Goal: Check status: Check status

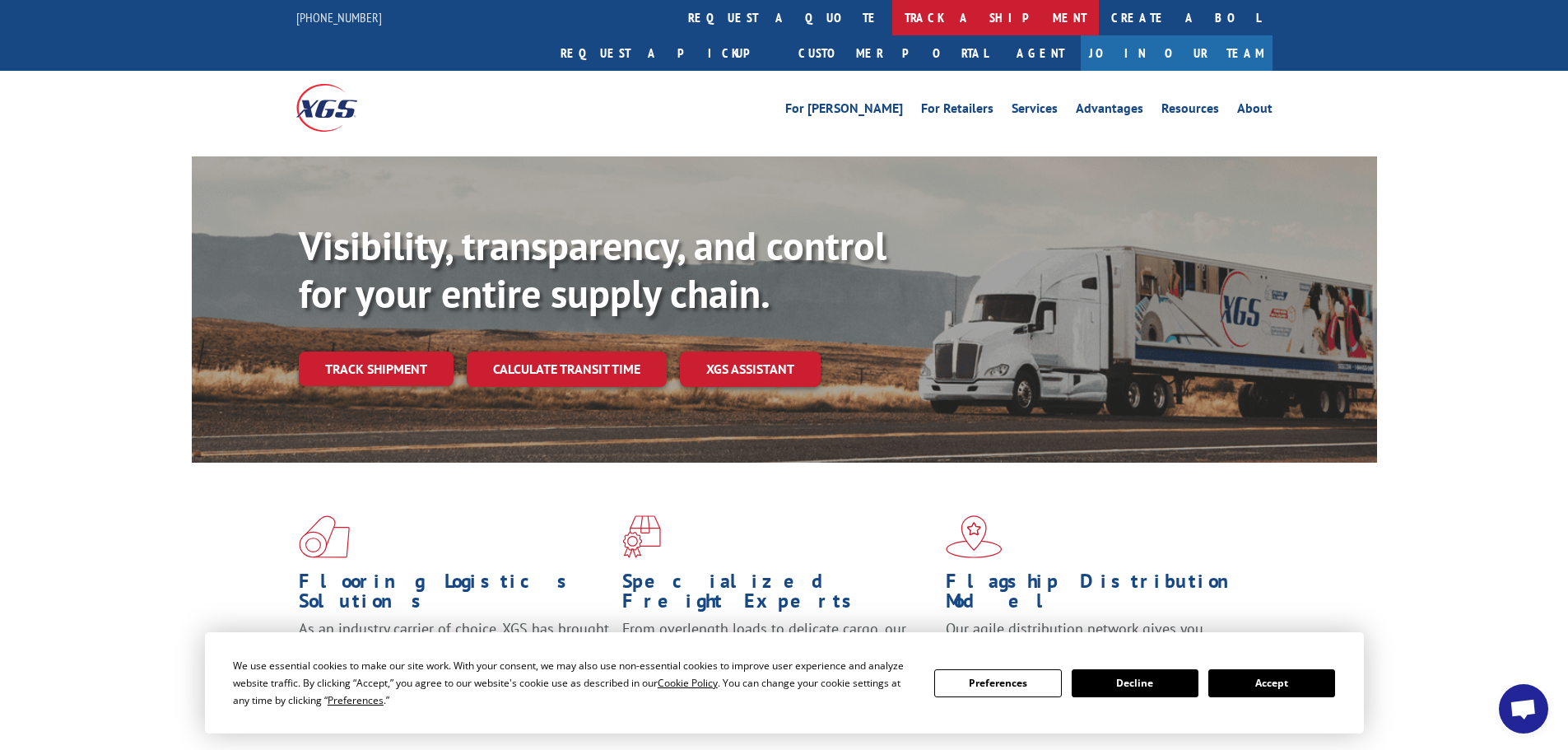
click at [893, 17] on link "track a shipment" at bounding box center [996, 17] width 207 height 36
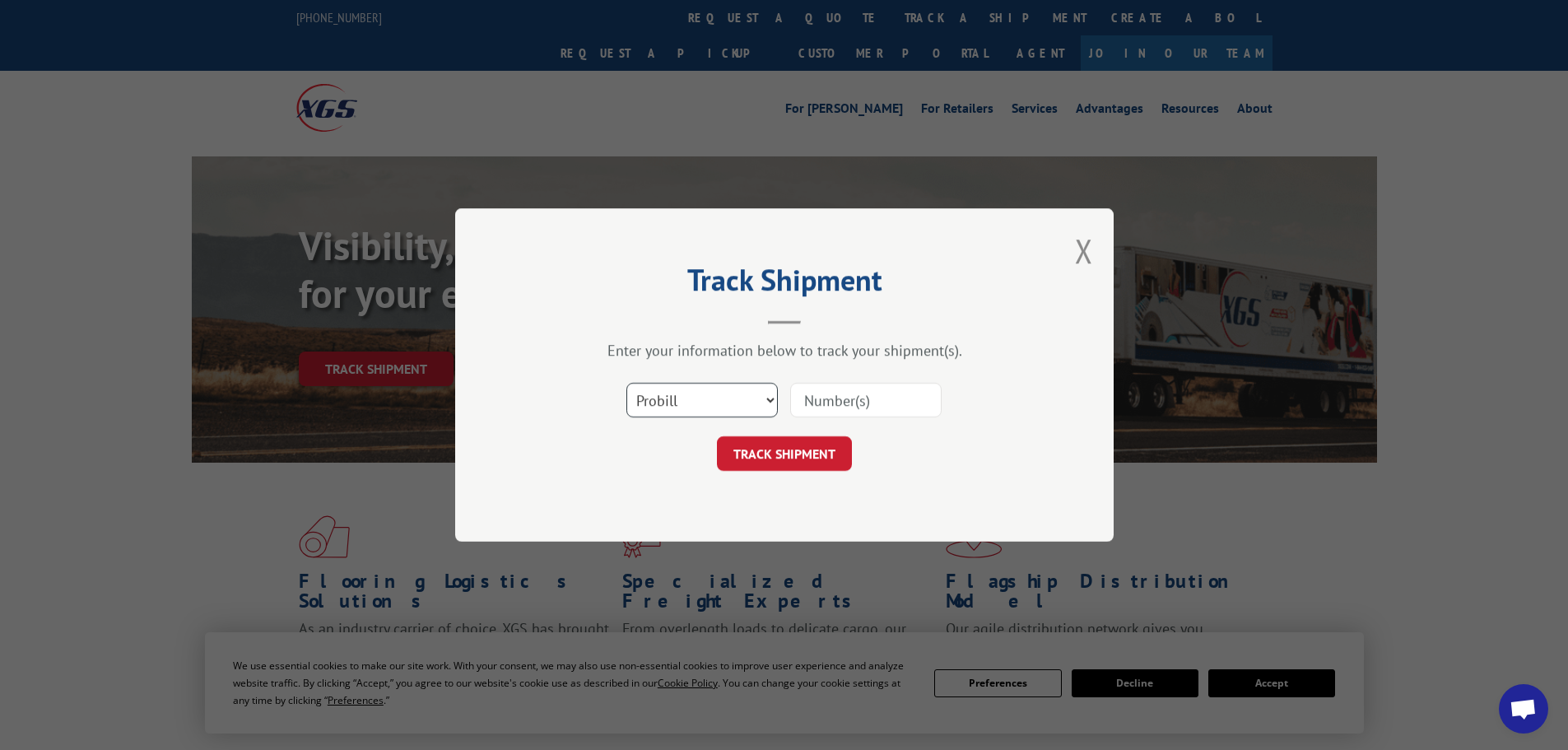
click at [653, 404] on select "Select category... Probill BOL PO" at bounding box center [701, 400] width 152 height 35
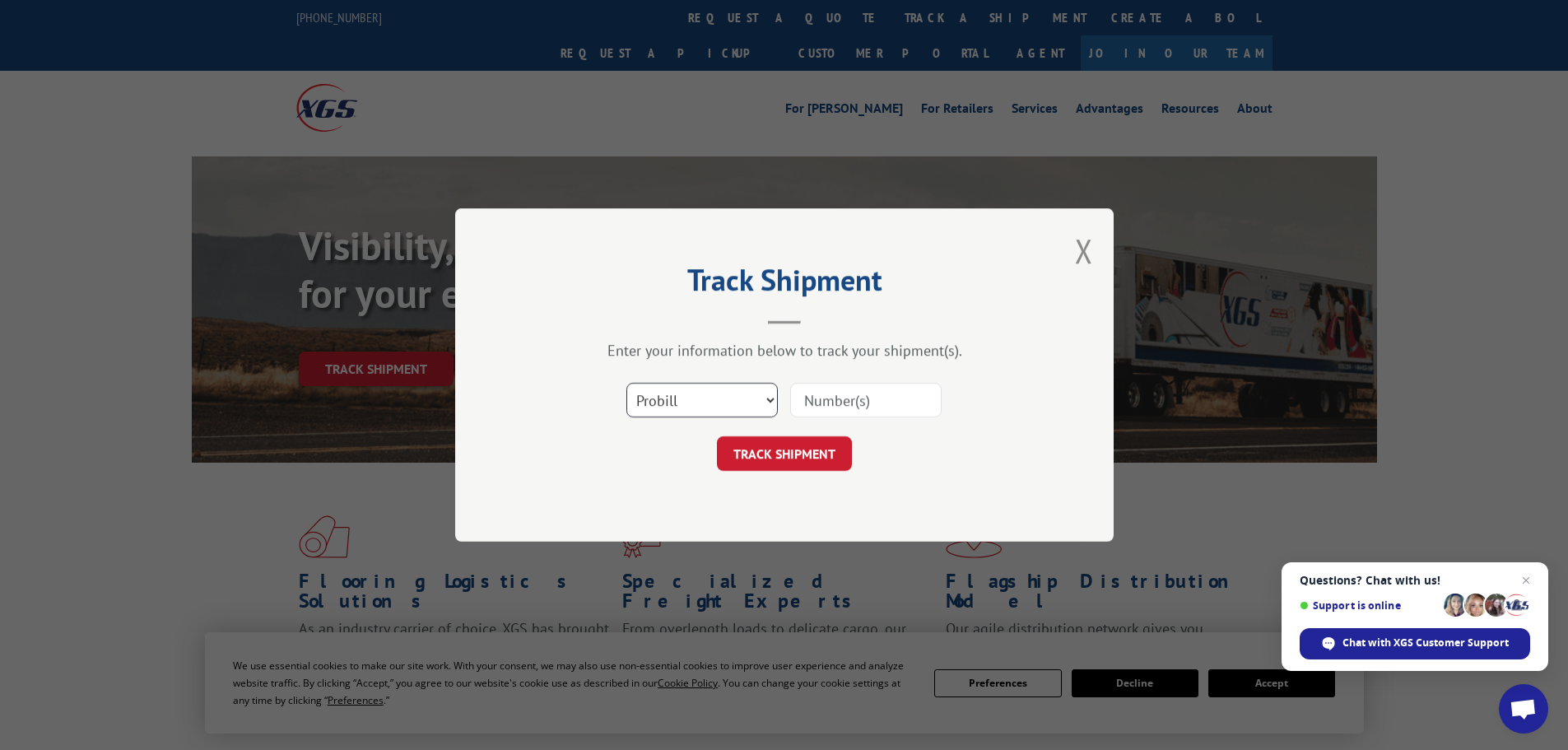
select select "bol"
click at [626, 383] on select "Select category... Probill BOL PO" at bounding box center [701, 400] width 152 height 35
click at [804, 401] on input at bounding box center [866, 400] width 152 height 35
paste input "16398256"
type input "16398256"
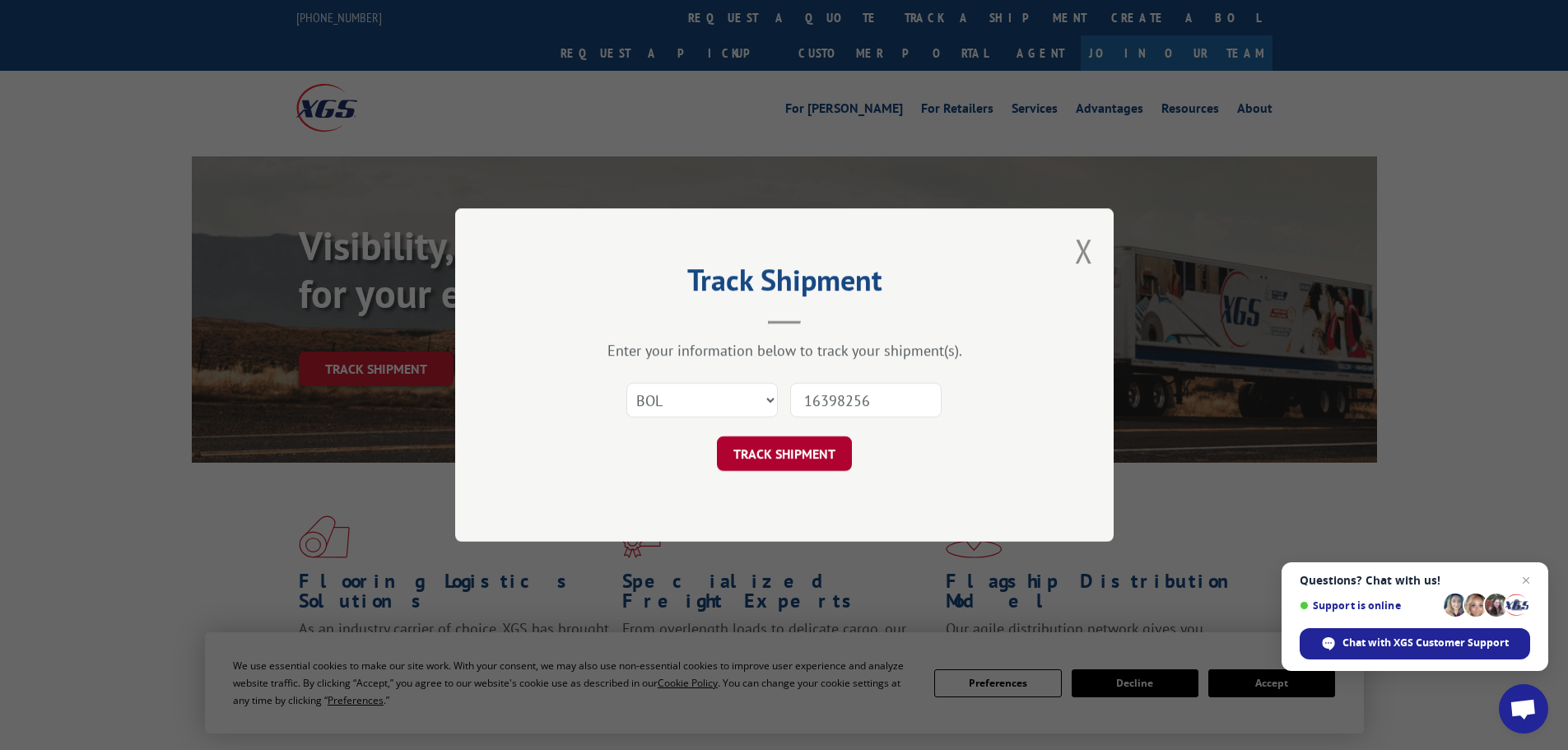
click at [776, 454] on button "TRACK SHIPMENT" at bounding box center [784, 454] width 135 height 35
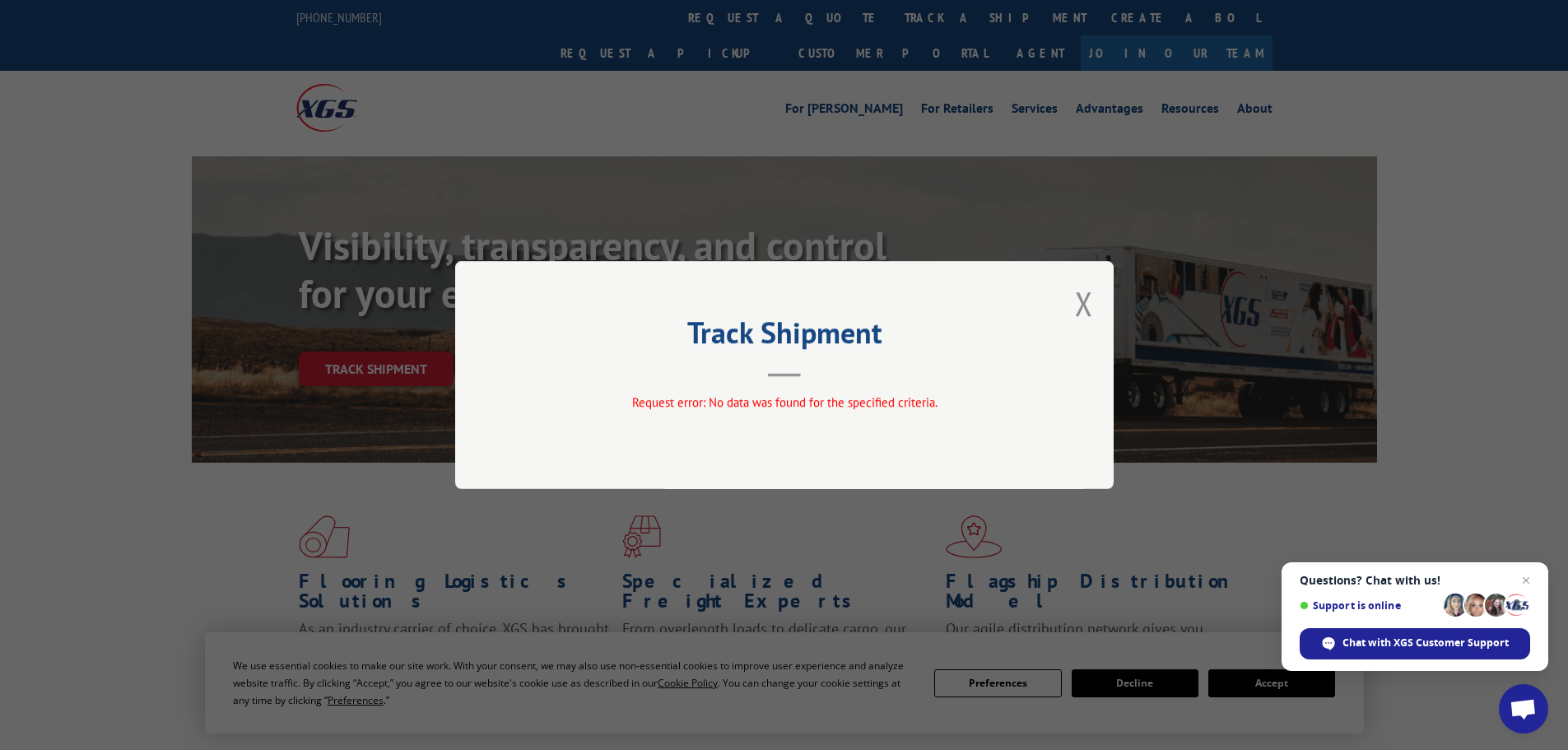
click at [1070, 303] on div "Track Shipment Request error: No data was found for the specified criteria." at bounding box center [784, 375] width 659 height 228
drag, startPoint x: 1090, startPoint y: 298, endPoint x: 1084, endPoint y: 291, distance: 9.2
click at [1090, 298] on button "Close modal" at bounding box center [1084, 303] width 18 height 43
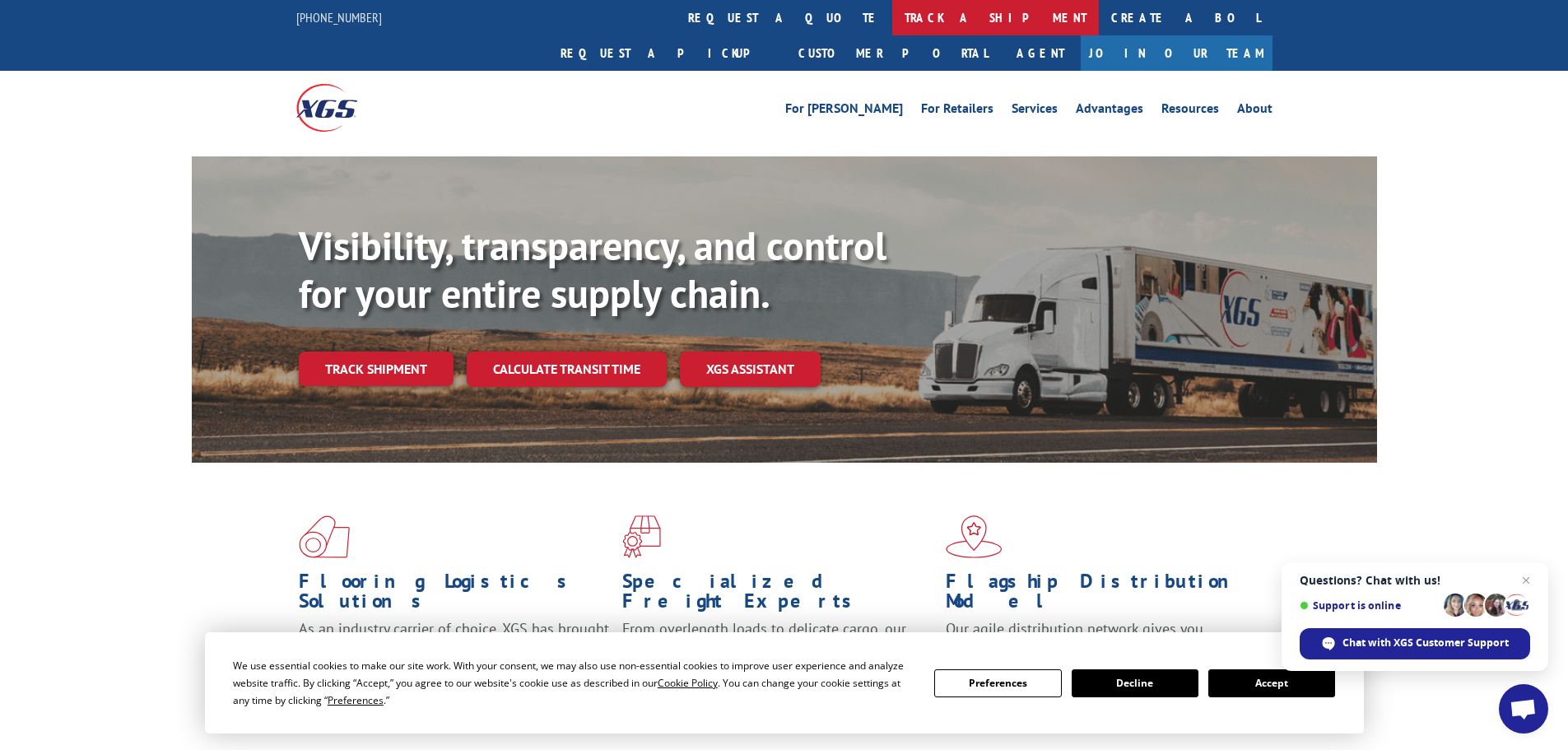
click at [893, 18] on link "track a shipment" at bounding box center [996, 17] width 207 height 36
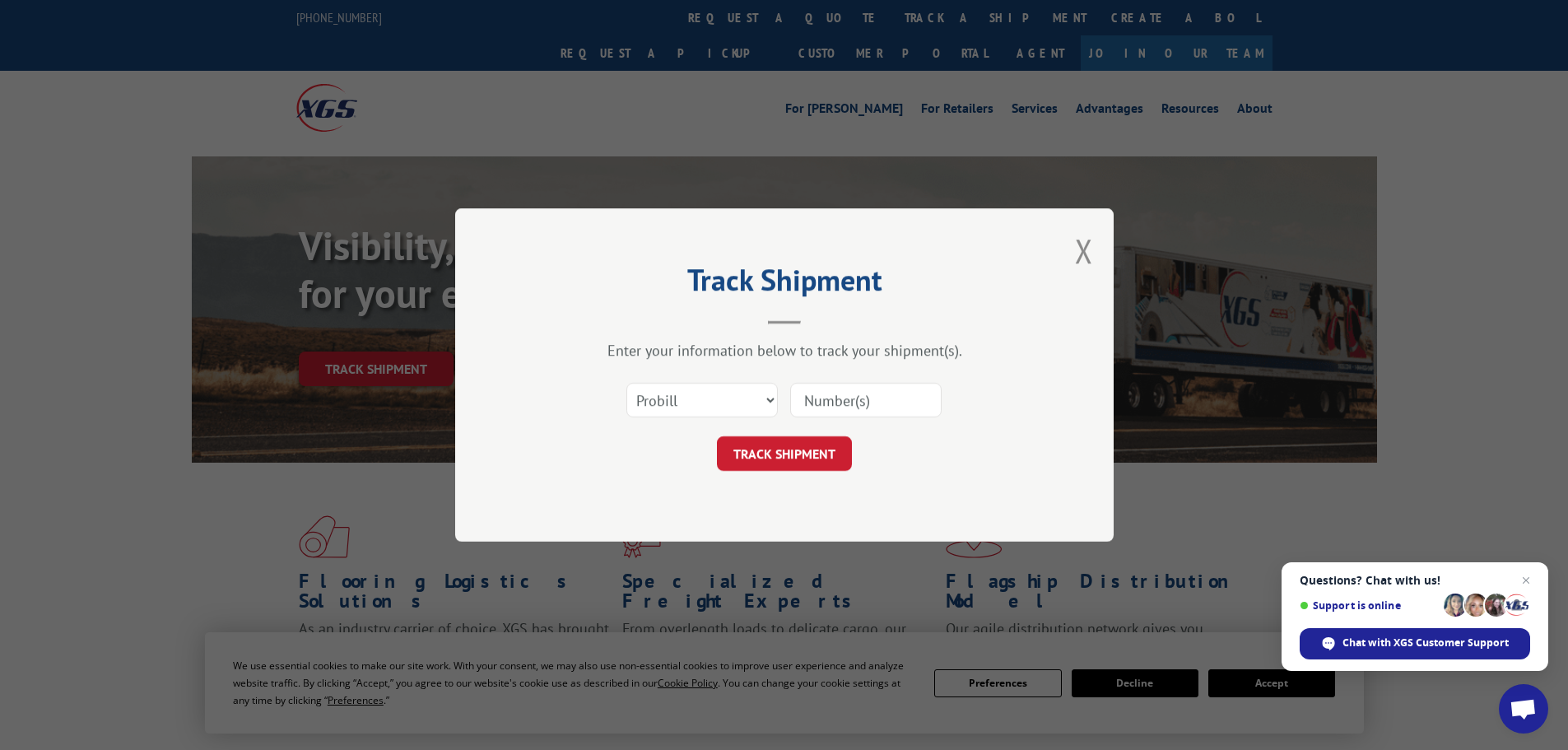
click at [799, 403] on input at bounding box center [866, 400] width 152 height 35
paste input "16398256"
type input "16398256"
click at [791, 464] on button "TRACK SHIPMENT" at bounding box center [784, 454] width 135 height 35
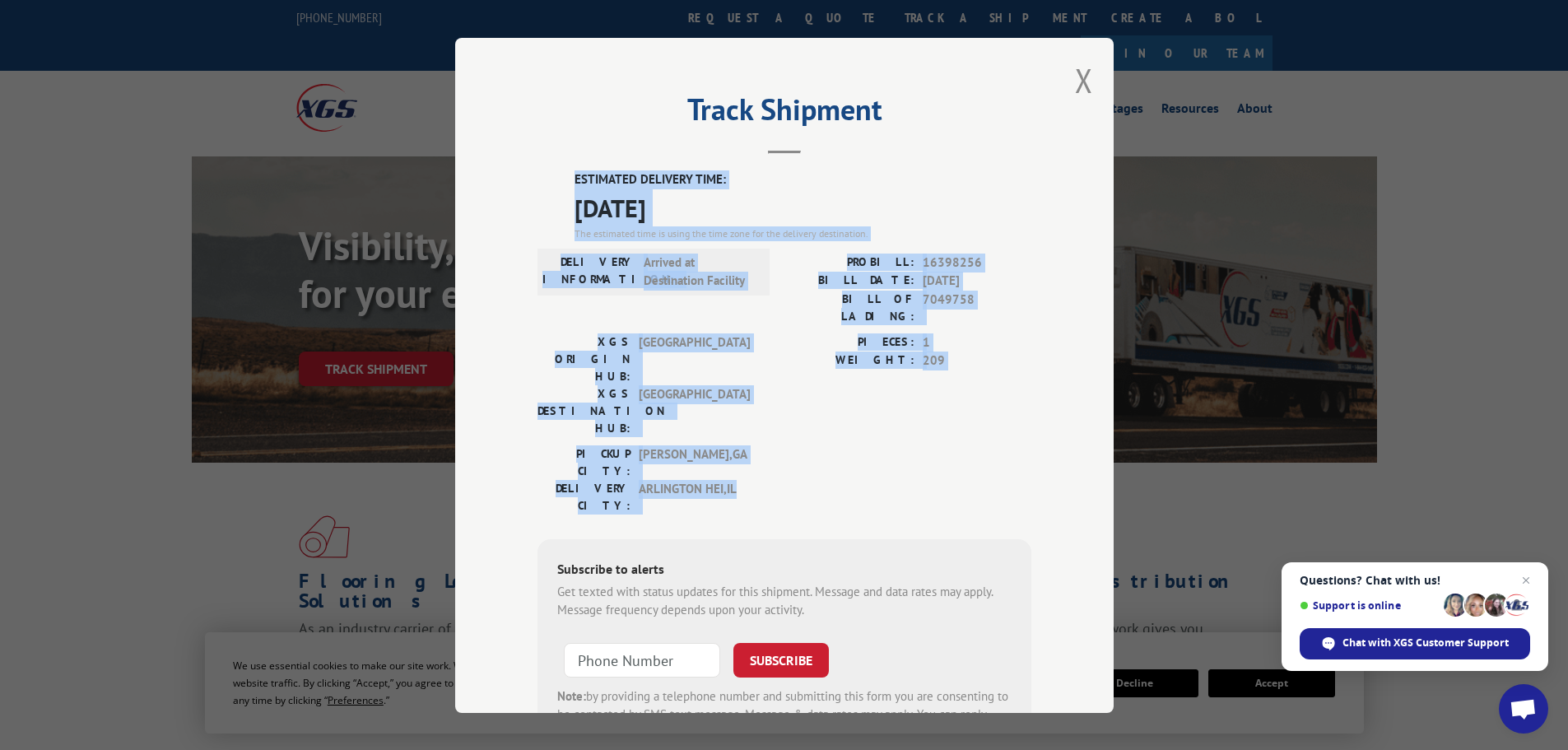
drag, startPoint x: 569, startPoint y: 181, endPoint x: 803, endPoint y: 418, distance: 333.1
click at [803, 418] on div "ESTIMATED DELIVERY TIME: [DATE] The estimated time is using the time zone for t…" at bounding box center [784, 466] width 494 height 592
copy div "ESTIMATED DELIVERY TIME: [DATE] The estimated time is using the time zone for t…"
click at [1075, 83] on button "Close modal" at bounding box center [1084, 79] width 18 height 43
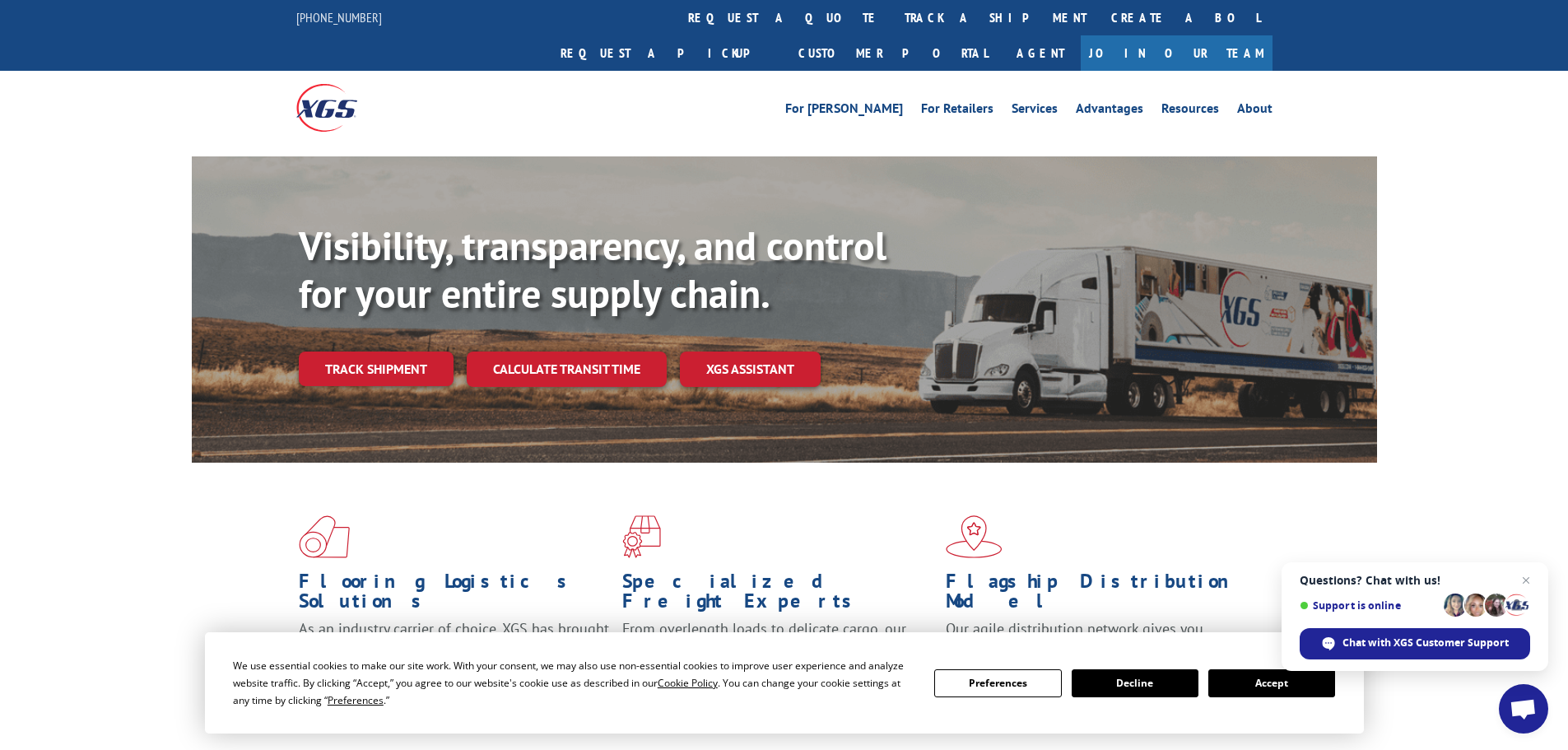
drag, startPoint x: 731, startPoint y: 15, endPoint x: 730, endPoint y: 27, distance: 12.0
click at [893, 15] on link "track a shipment" at bounding box center [996, 17] width 207 height 36
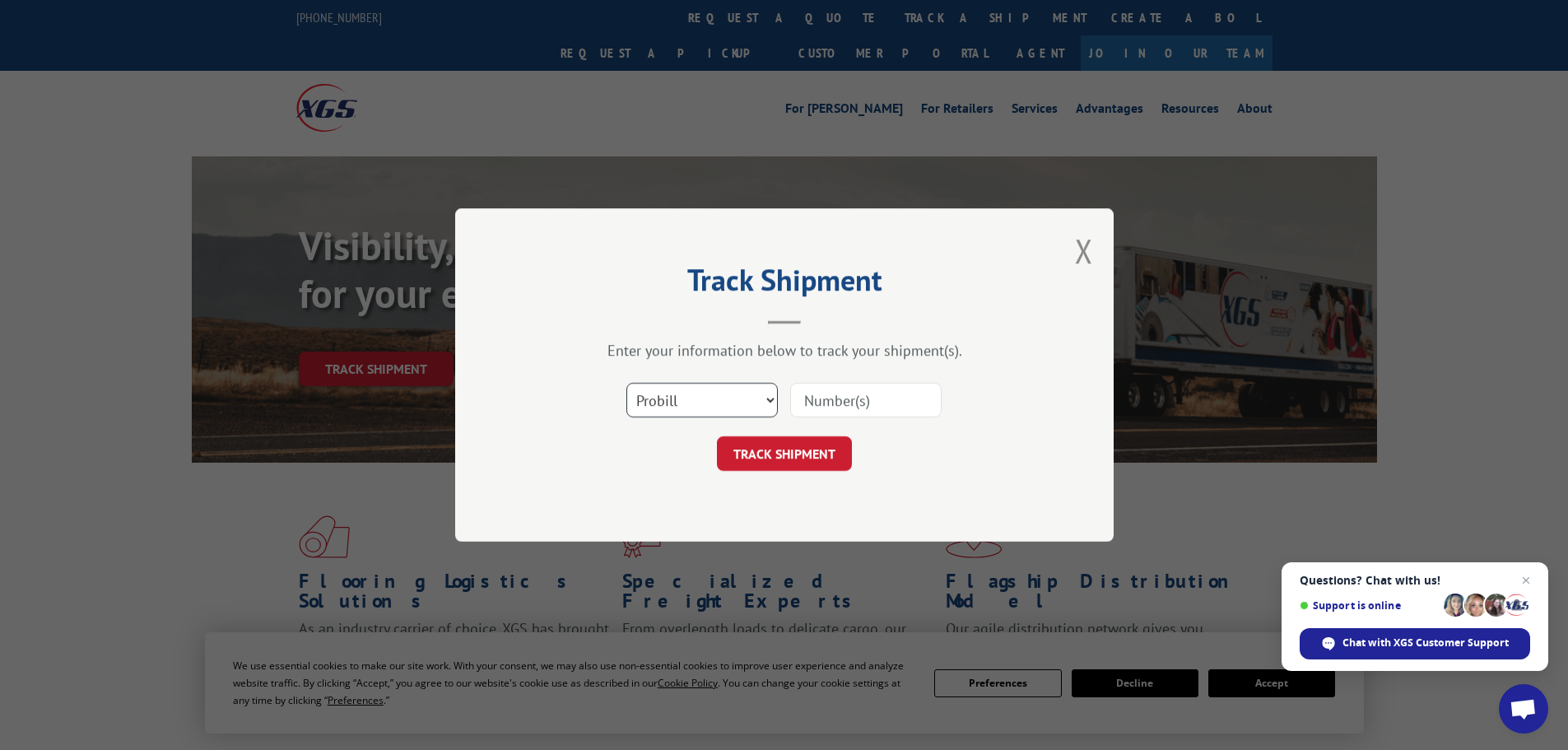
drag, startPoint x: 745, startPoint y: 409, endPoint x: 722, endPoint y: 415, distance: 23.8
click at [739, 414] on select "Select category... Probill BOL PO" at bounding box center [701, 400] width 152 height 35
select select "bol"
click at [626, 383] on select "Select category... Probill BOL PO" at bounding box center [701, 400] width 152 height 35
click at [798, 394] on input at bounding box center [866, 400] width 152 height 35
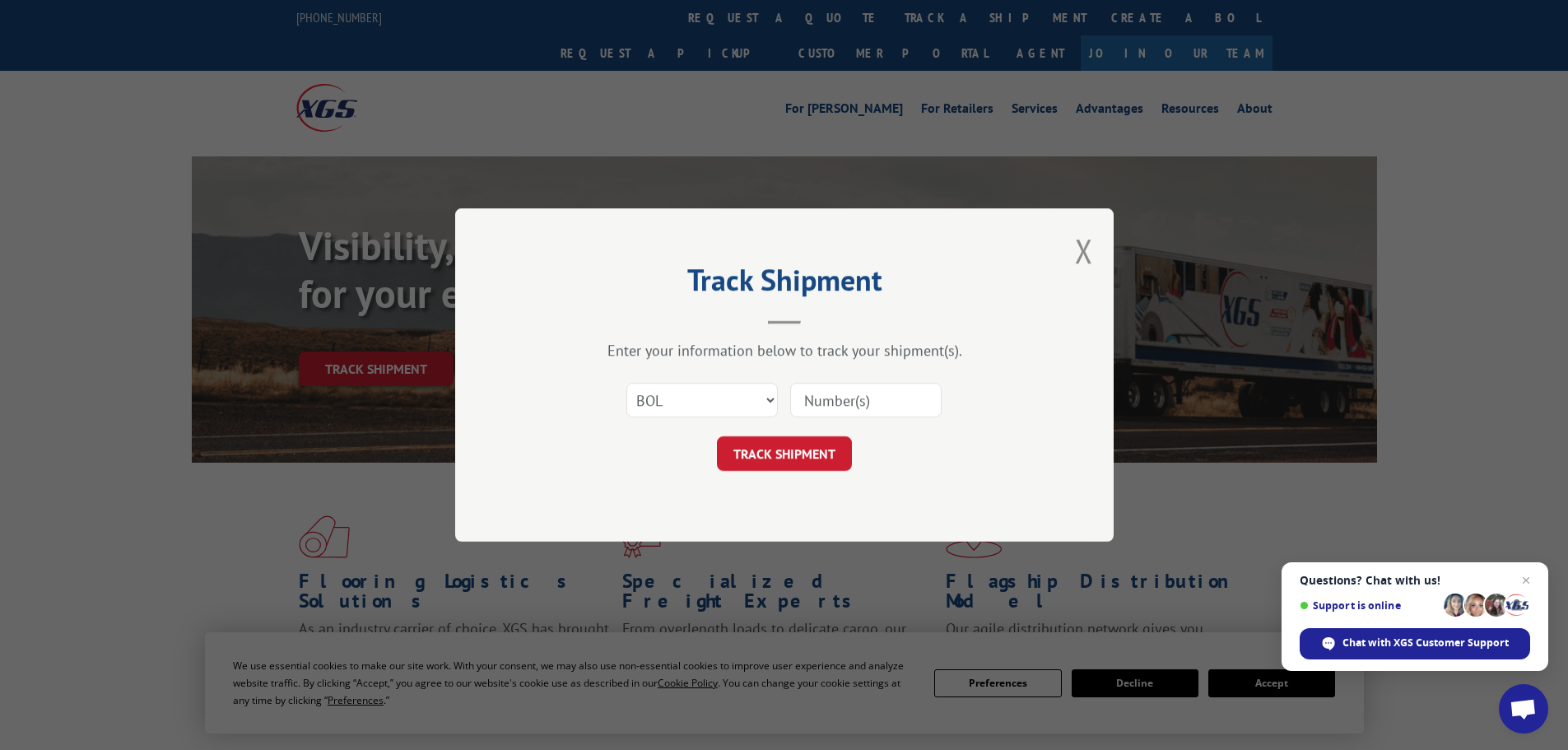
paste input "17674114"
type input "17674114"
click at [782, 455] on button "TRACK SHIPMENT" at bounding box center [784, 454] width 135 height 35
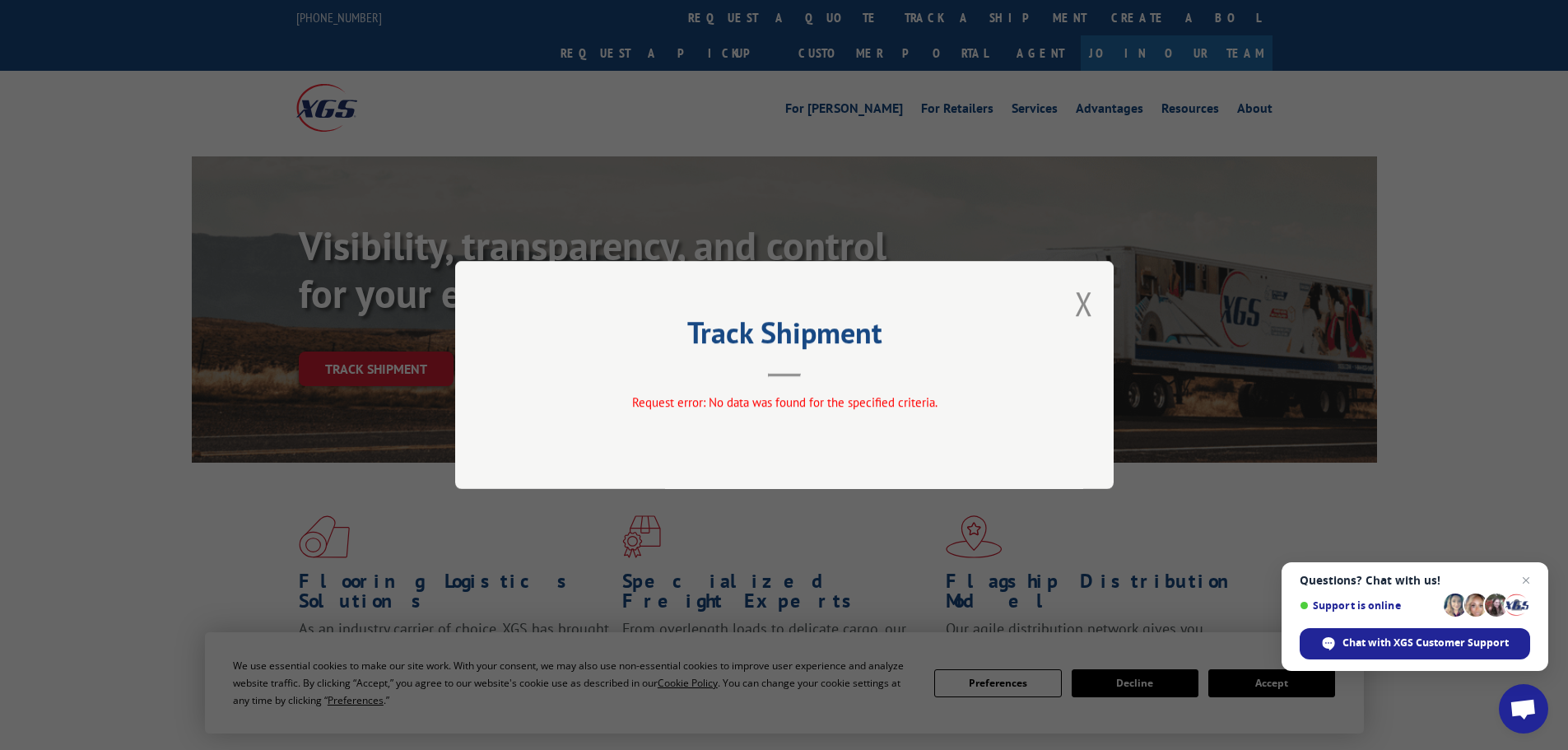
click at [1070, 302] on div "Track Shipment Request error: No data was found for the specified criteria." at bounding box center [784, 375] width 659 height 228
click at [1085, 303] on button "Close modal" at bounding box center [1084, 303] width 18 height 43
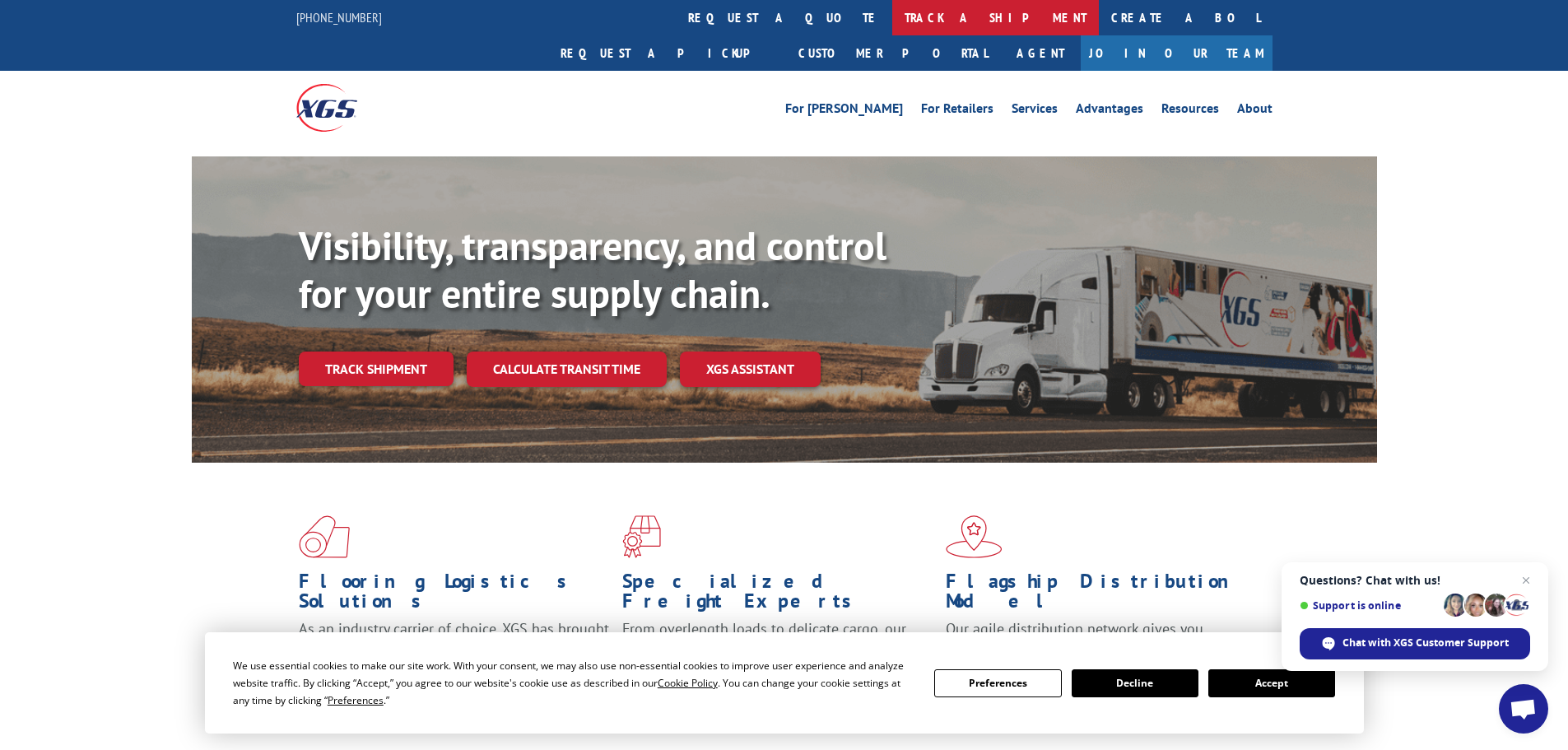
click at [893, 19] on link "track a shipment" at bounding box center [996, 17] width 207 height 36
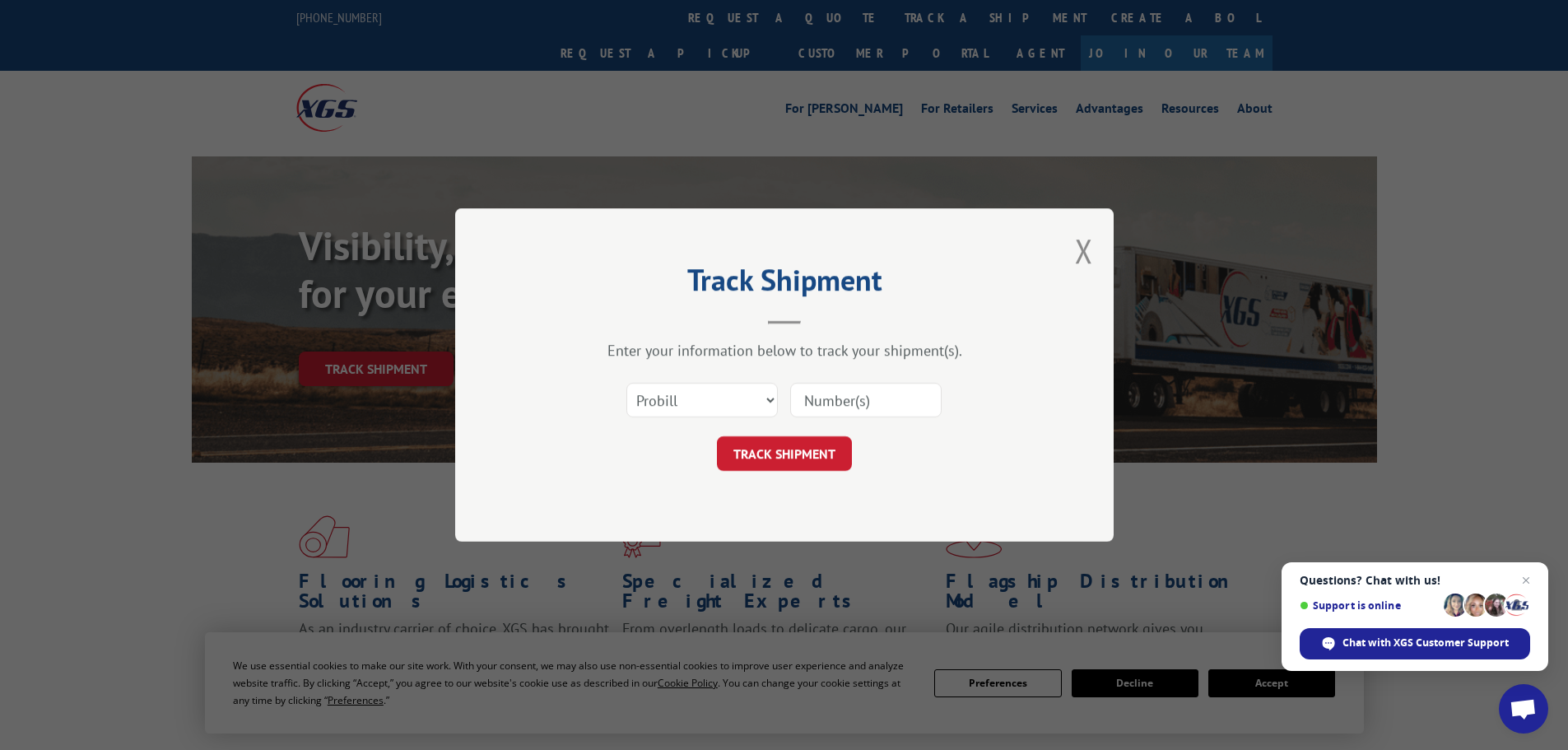
click at [834, 407] on input at bounding box center [866, 400] width 152 height 35
paste input "17674114"
type input "17674114"
click at [794, 458] on button "TRACK SHIPMENT" at bounding box center [784, 454] width 135 height 35
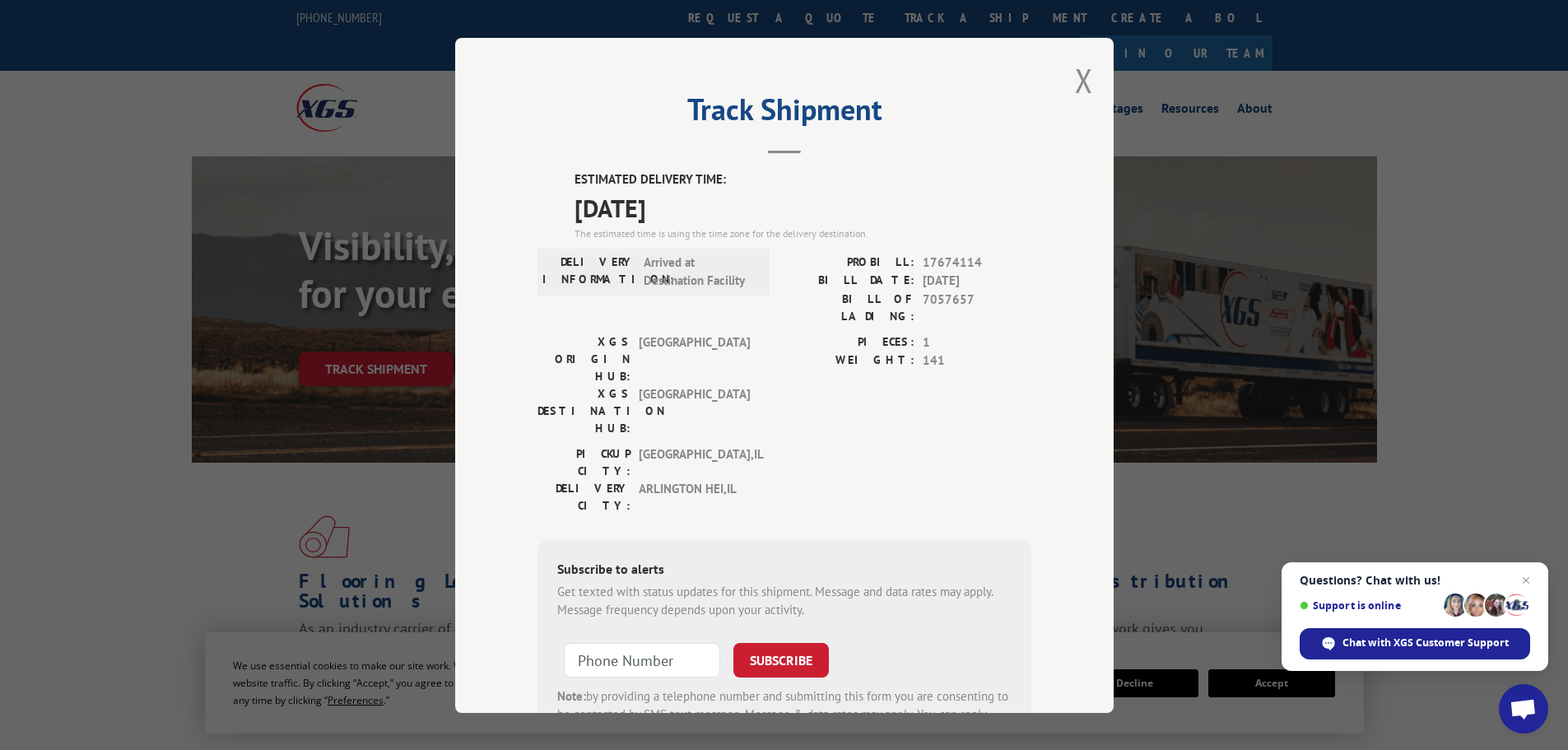
click at [575, 183] on label "ESTIMATED DELIVERY TIME:" at bounding box center [803, 180] width 457 height 19
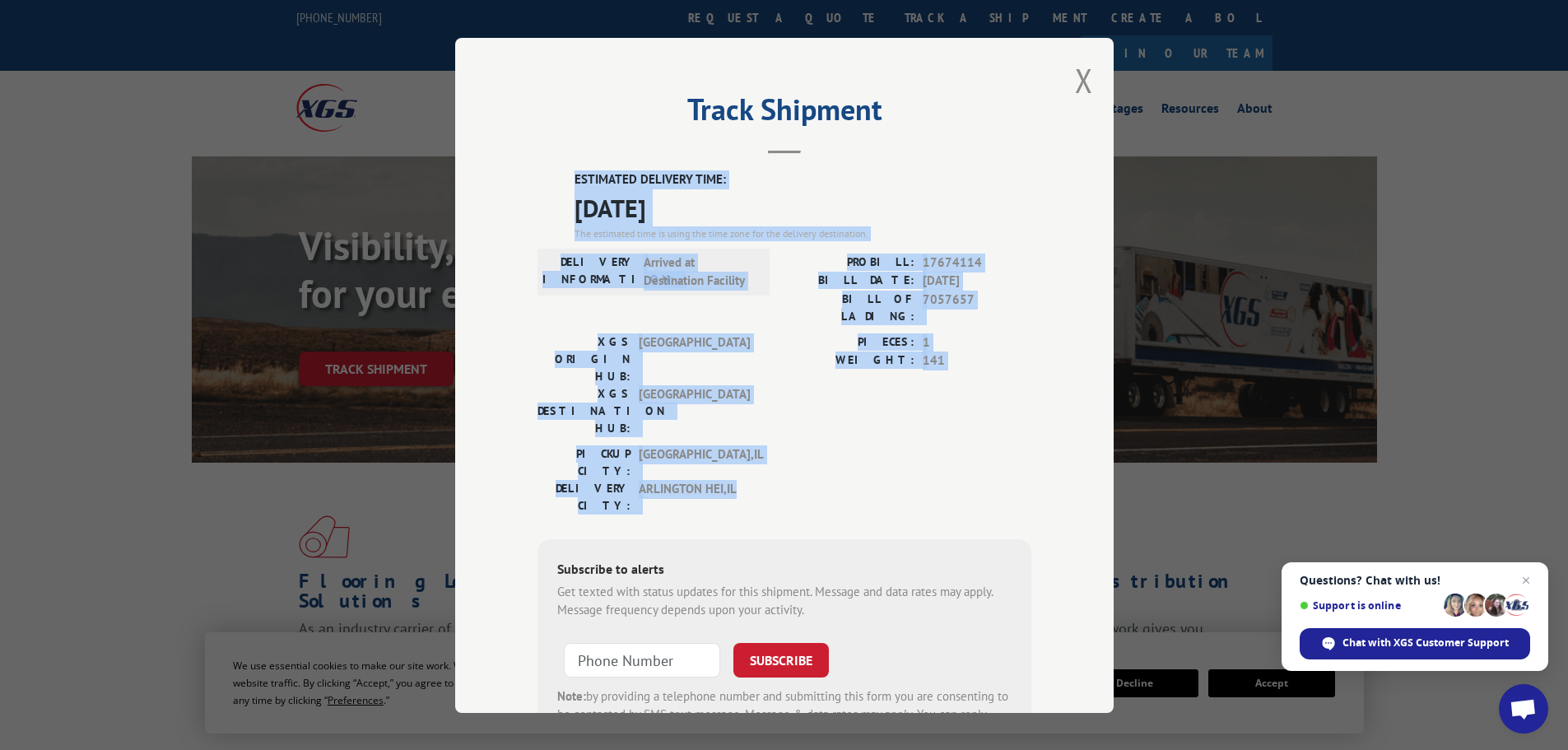
drag, startPoint x: 565, startPoint y: 181, endPoint x: 759, endPoint y: 403, distance: 294.8
click at [759, 403] on div "ESTIMATED DELIVERY TIME: [DATE] The estimated time is using the time zone for t…" at bounding box center [784, 466] width 494 height 592
copy div "ESTIMATED DELIVERY TIME: [DATE] The estimated time is using the time zone for t…"
click at [1076, 85] on button "Close modal" at bounding box center [1084, 79] width 18 height 43
